Goal: Find specific page/section: Find specific page/section

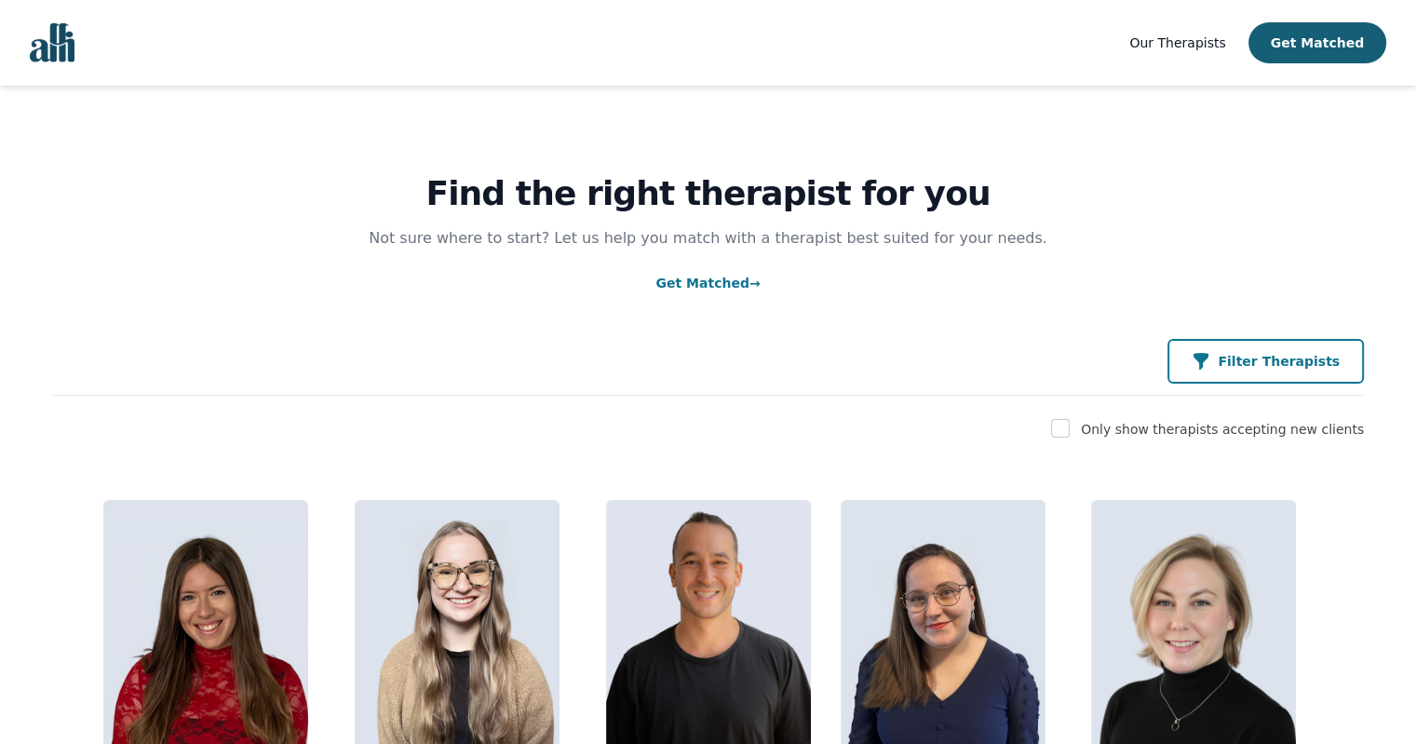
click at [1247, 367] on p "Filter Therapists" at bounding box center [1279, 361] width 122 height 19
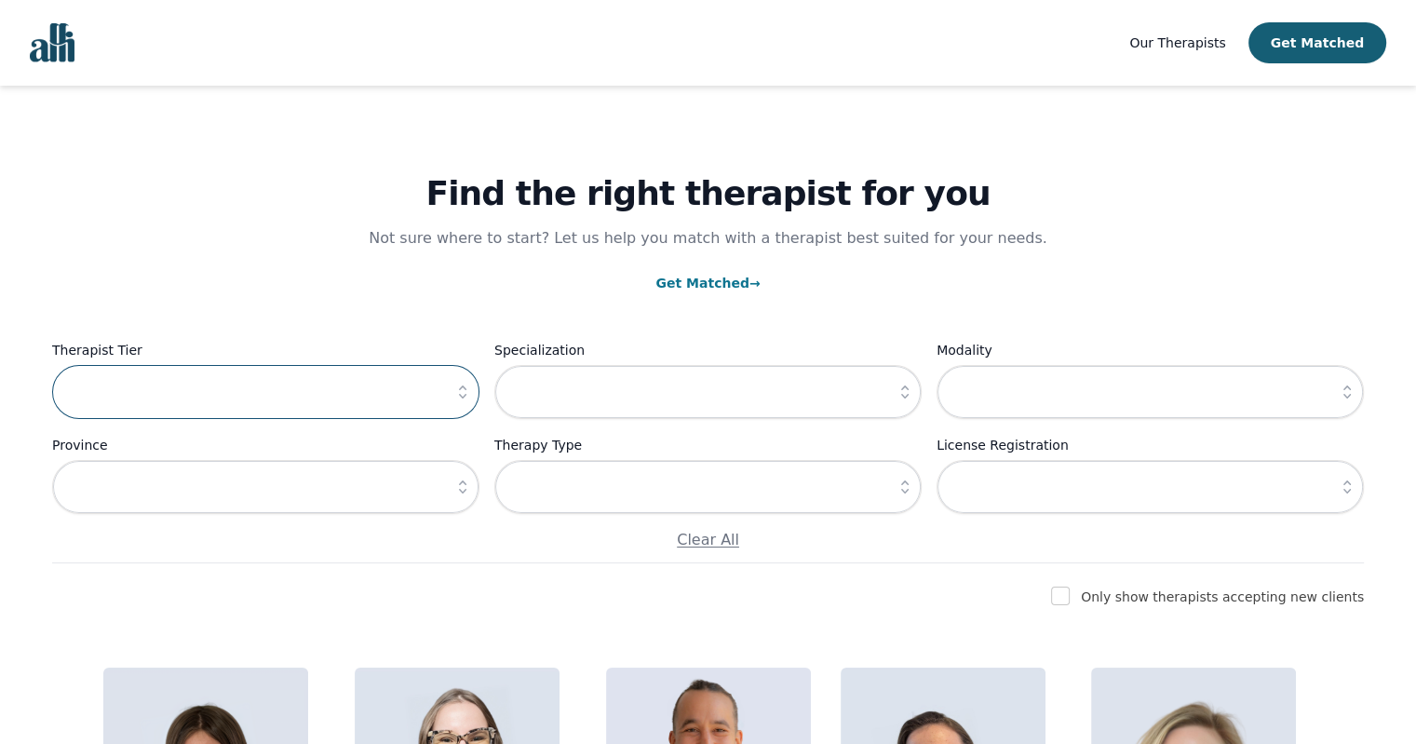
click at [187, 398] on input "text" at bounding box center [265, 392] width 427 height 54
click at [462, 394] on icon "button" at bounding box center [462, 392] width 19 height 19
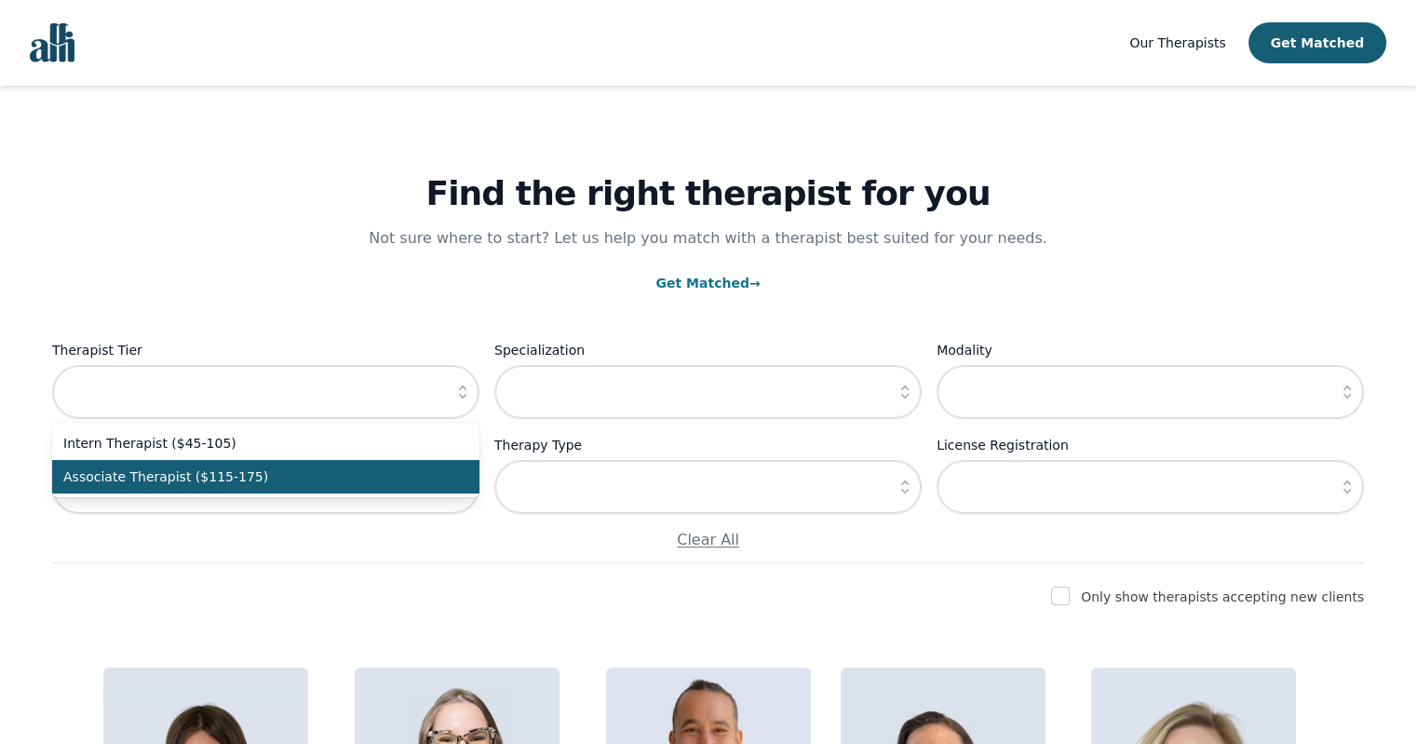
click at [270, 468] on span "Associate Therapist ($115-175)" at bounding box center [254, 476] width 383 height 19
type input "Associate Therapist ($115-175)"
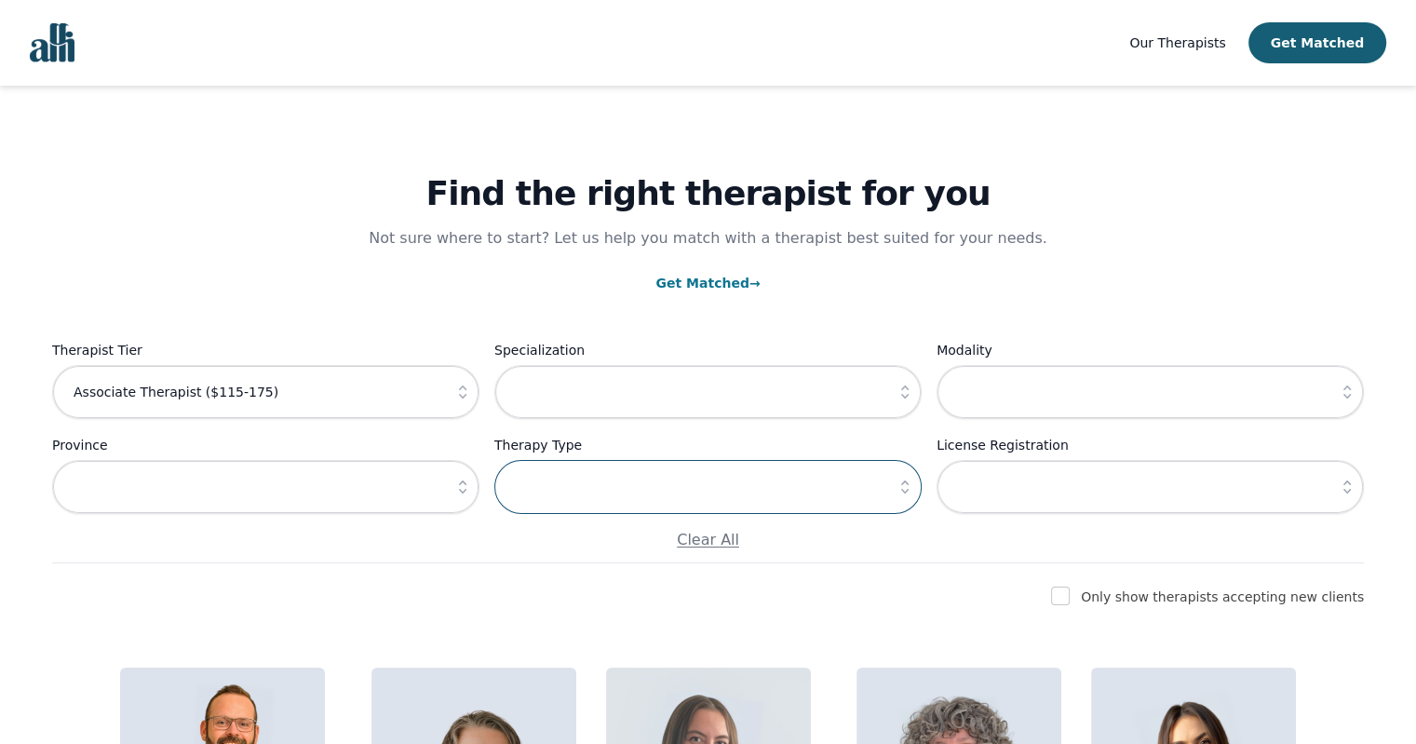
click at [649, 499] on input "text" at bounding box center [707, 487] width 427 height 54
click at [464, 482] on icon "button" at bounding box center [462, 486] width 7 height 13
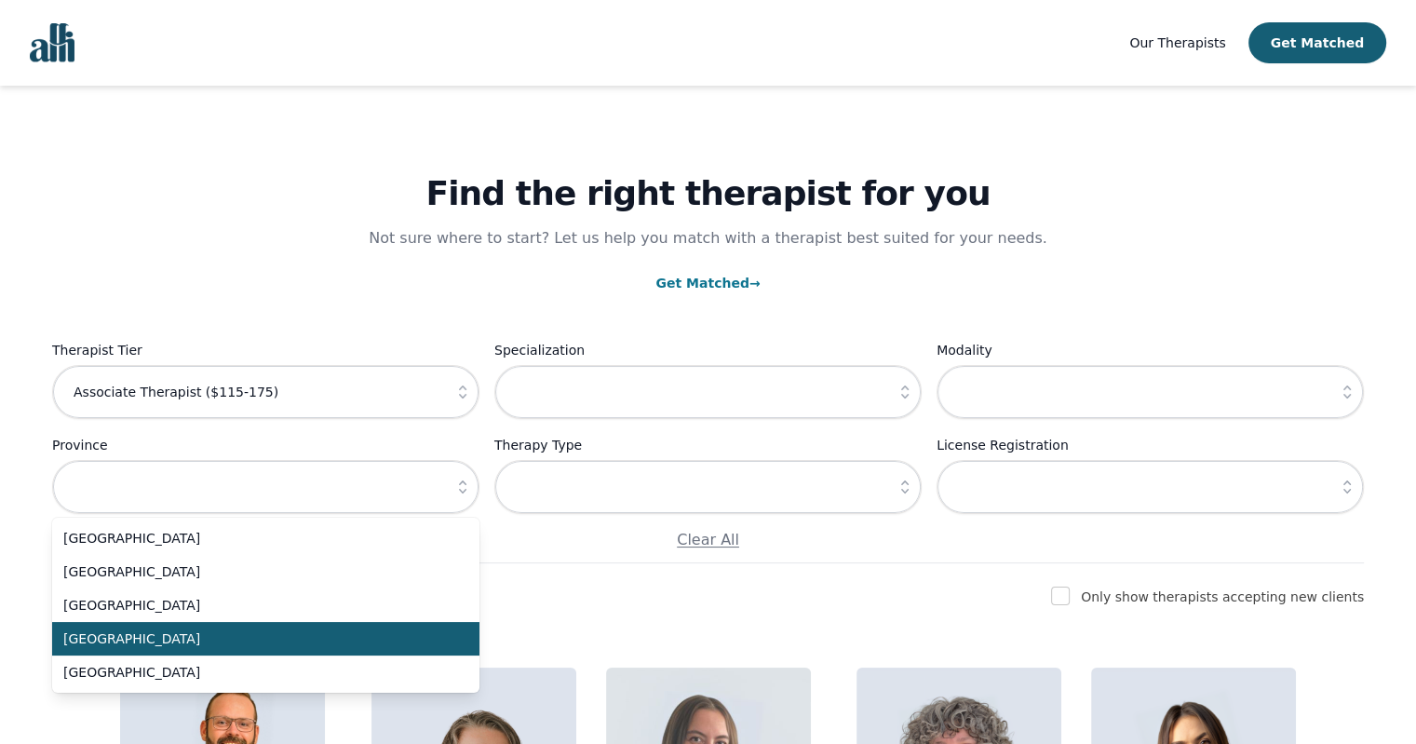
click at [133, 643] on span "[GEOGRAPHIC_DATA]" at bounding box center [254, 638] width 383 height 19
type input "[GEOGRAPHIC_DATA]"
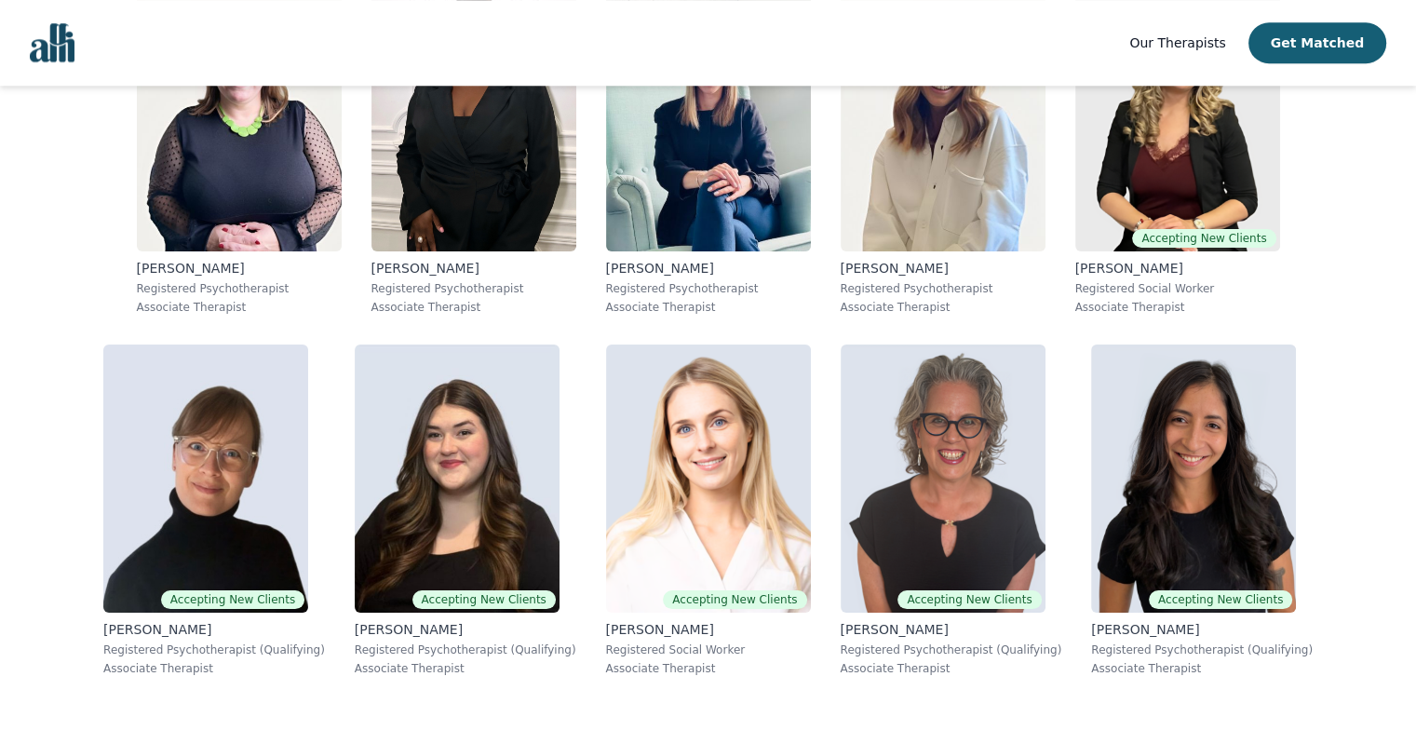
scroll to position [1769, 0]
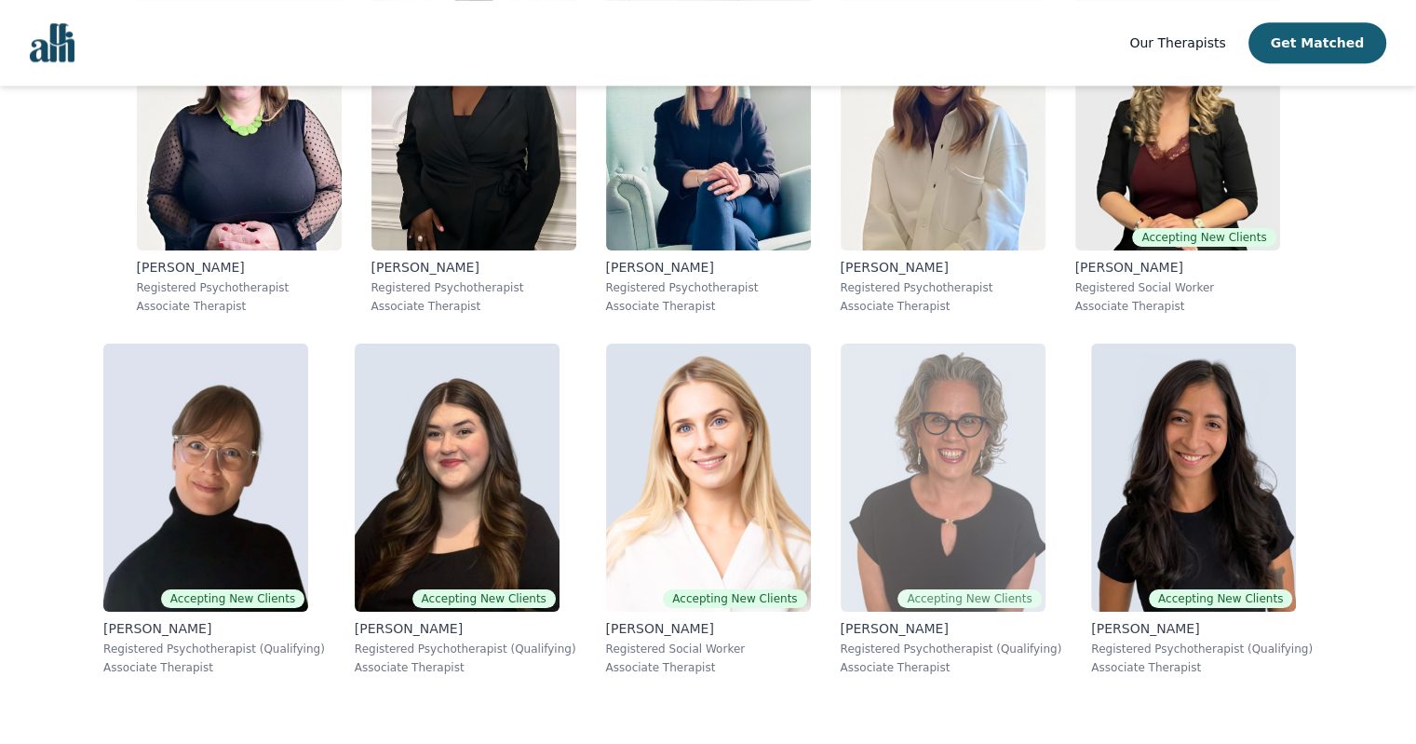
click at [891, 632] on p "[PERSON_NAME]" at bounding box center [952, 628] width 222 height 19
